Goal: Task Accomplishment & Management: Use online tool/utility

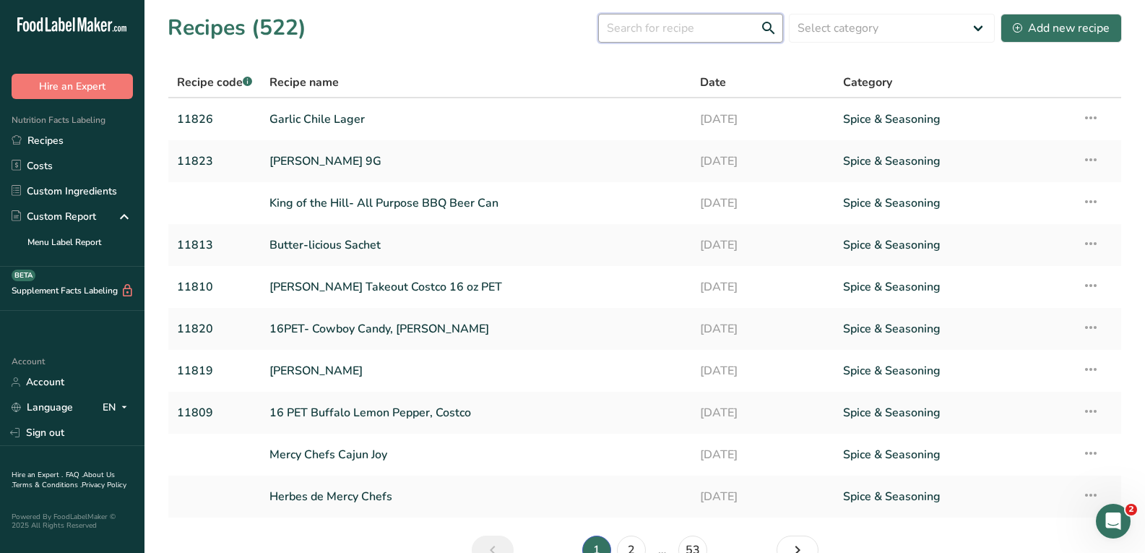
click at [679, 33] on input "text" at bounding box center [690, 28] width 185 height 29
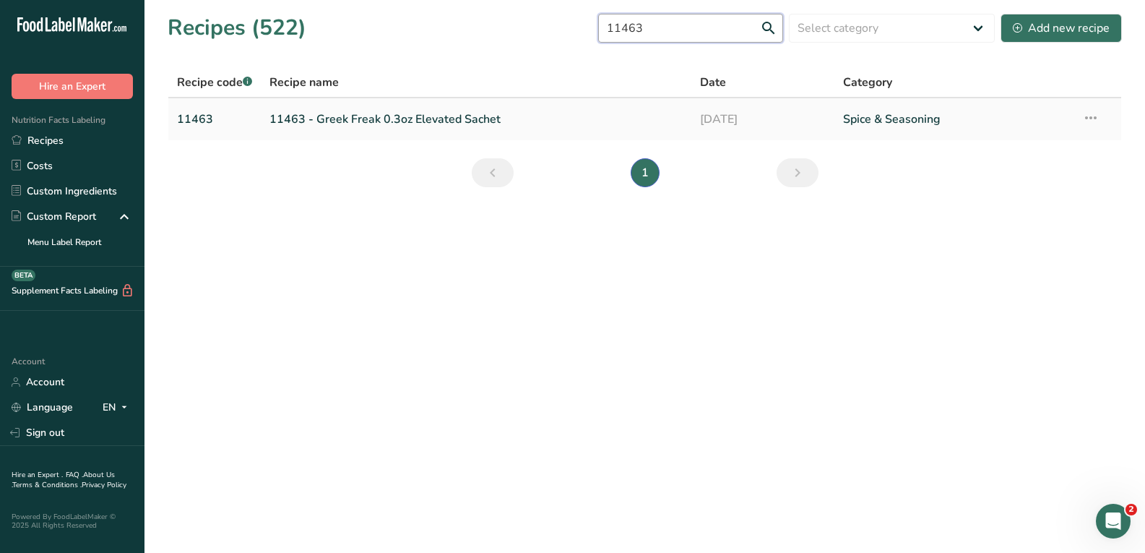
type input "11463"
click at [427, 124] on link "11463 - Greek Freak 0.3oz Elevated Sachet" at bounding box center [476, 119] width 413 height 30
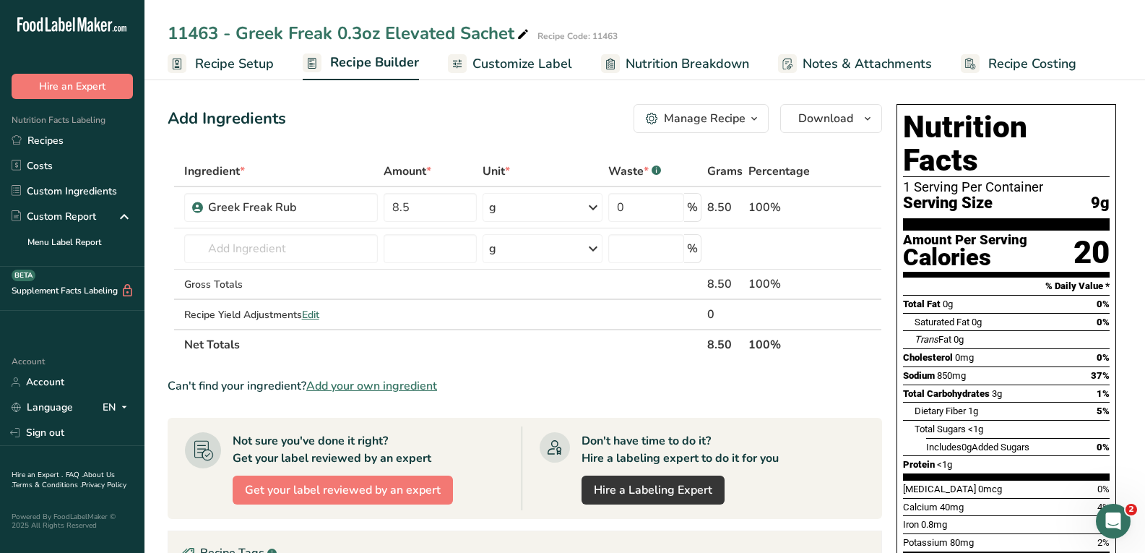
click at [224, 65] on span "Recipe Setup" at bounding box center [234, 64] width 79 height 20
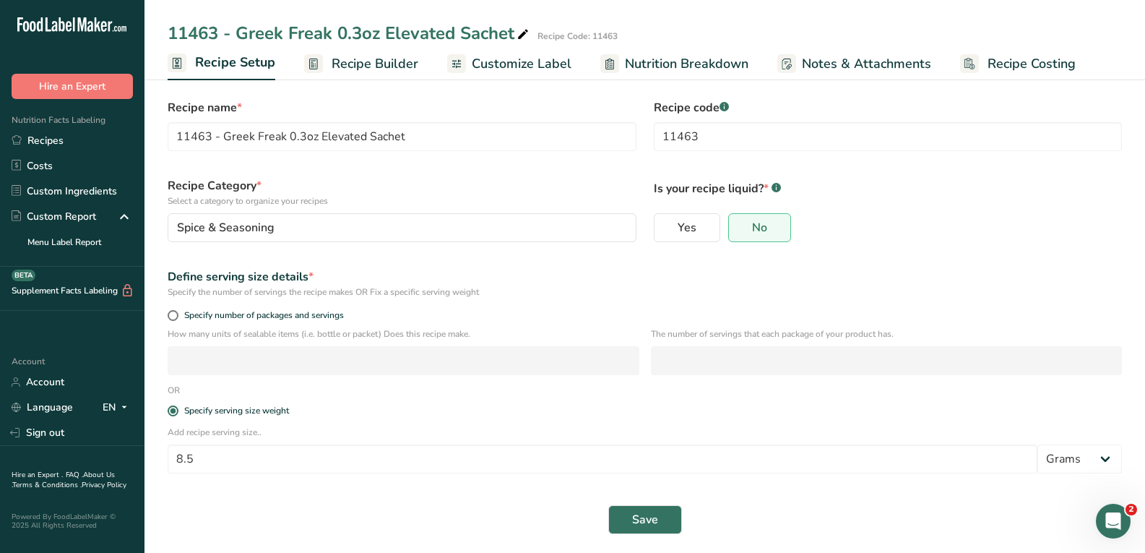
scroll to position [18, 0]
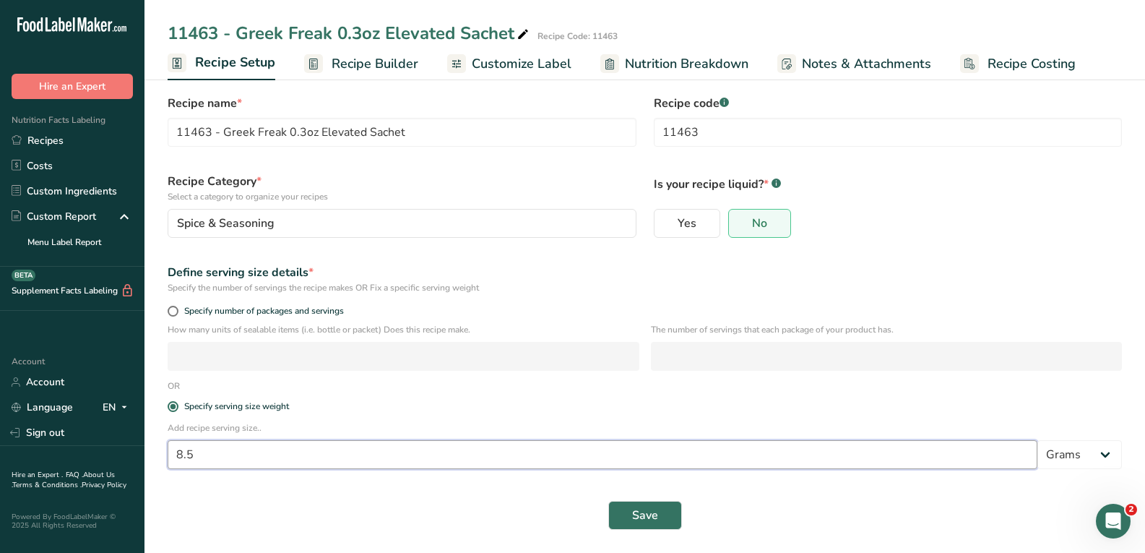
click at [254, 454] on input "8.5" at bounding box center [603, 454] width 870 height 29
click at [356, 51] on link "Recipe Builder" at bounding box center [361, 64] width 114 height 33
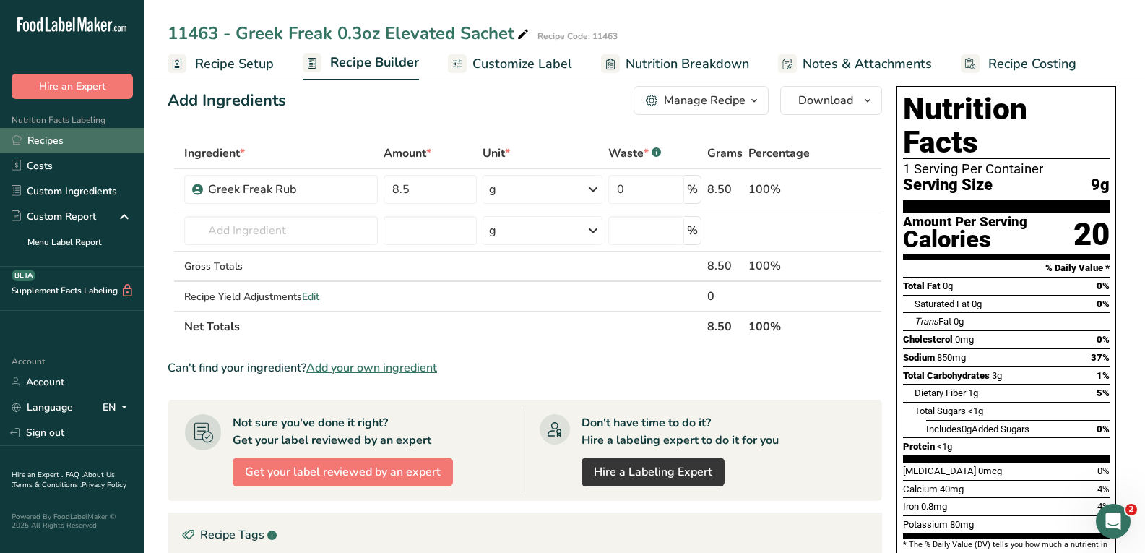
click at [90, 143] on link "Recipes" at bounding box center [72, 140] width 145 height 25
